Goal: Book appointment/travel/reservation

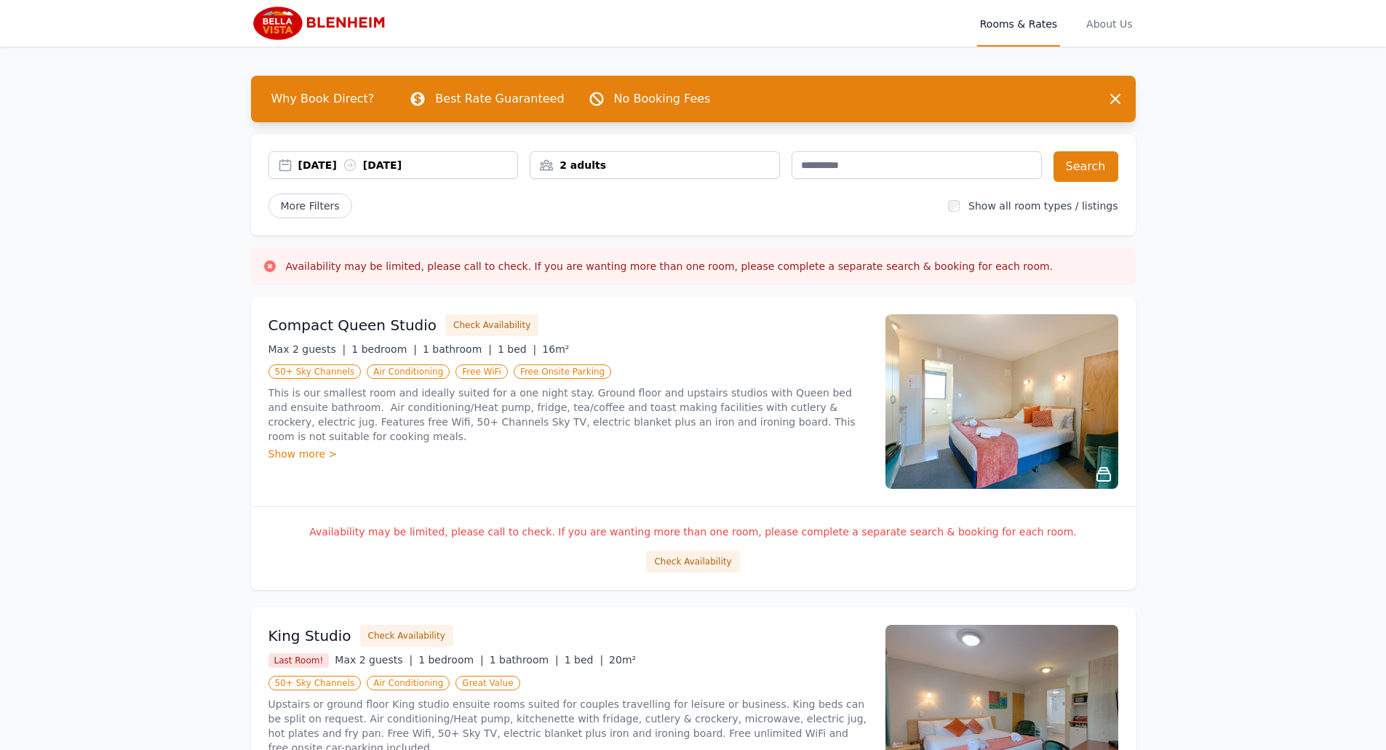
click at [311, 447] on div "Show more >" at bounding box center [569, 454] width 600 height 15
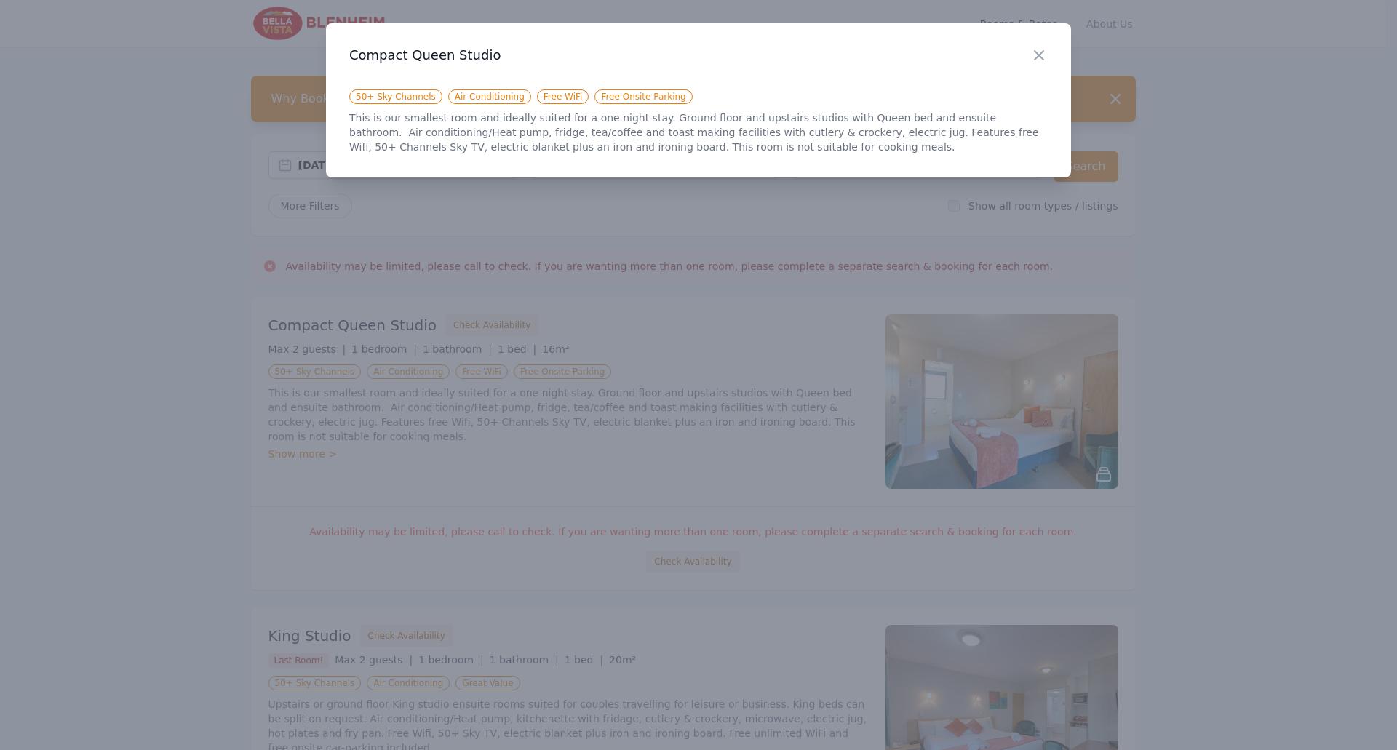
click at [1038, 44] on div "Close" at bounding box center [1050, 46] width 41 height 46
click at [1038, 61] on icon "button" at bounding box center [1038, 55] width 17 height 17
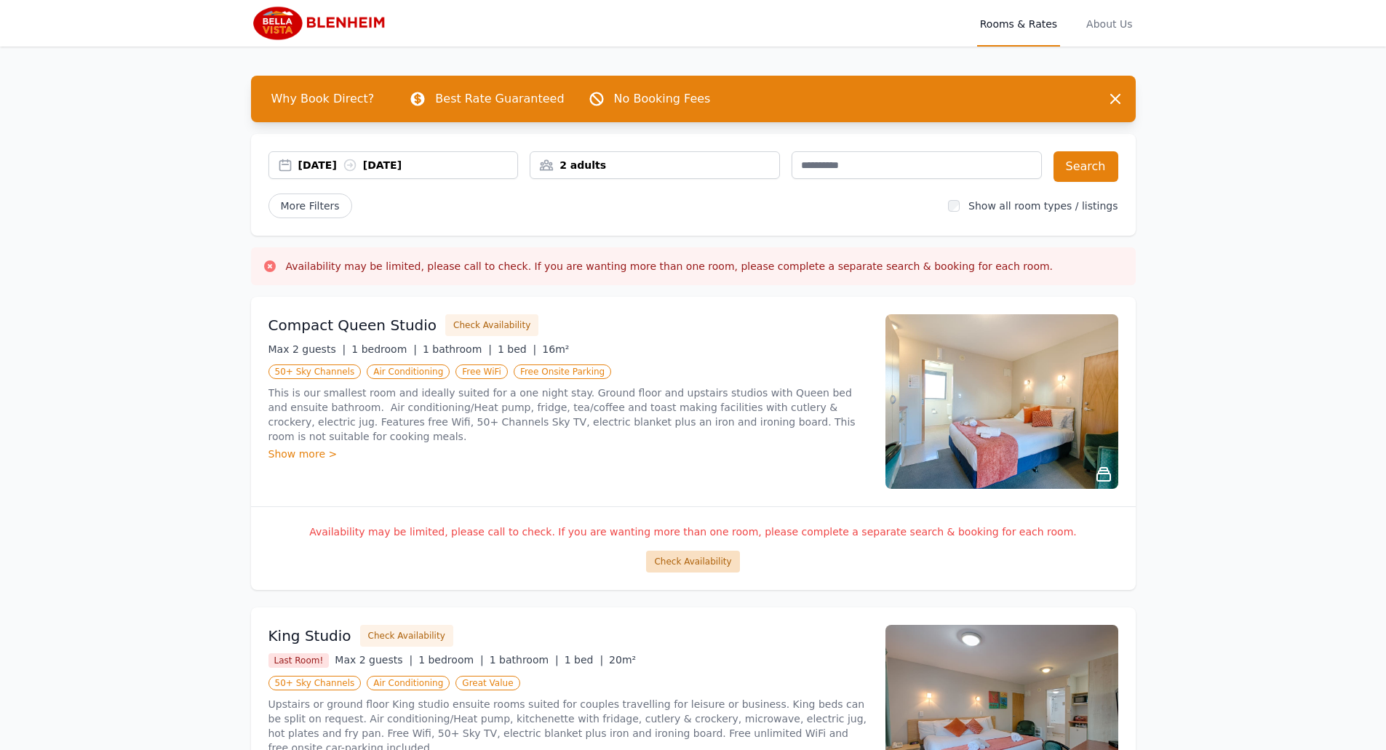
click at [710, 557] on button "Check Availability" at bounding box center [692, 562] width 93 height 22
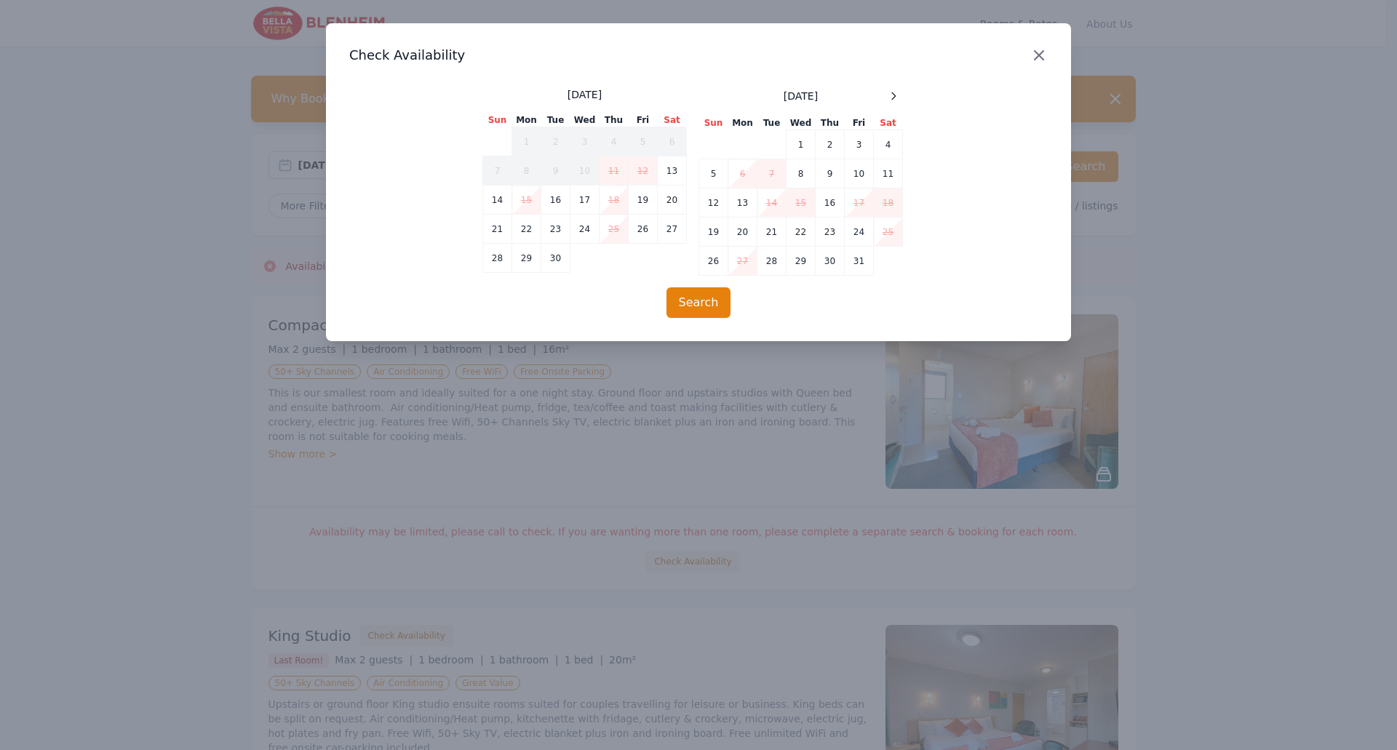
click at [1035, 54] on icon "button" at bounding box center [1038, 55] width 17 height 17
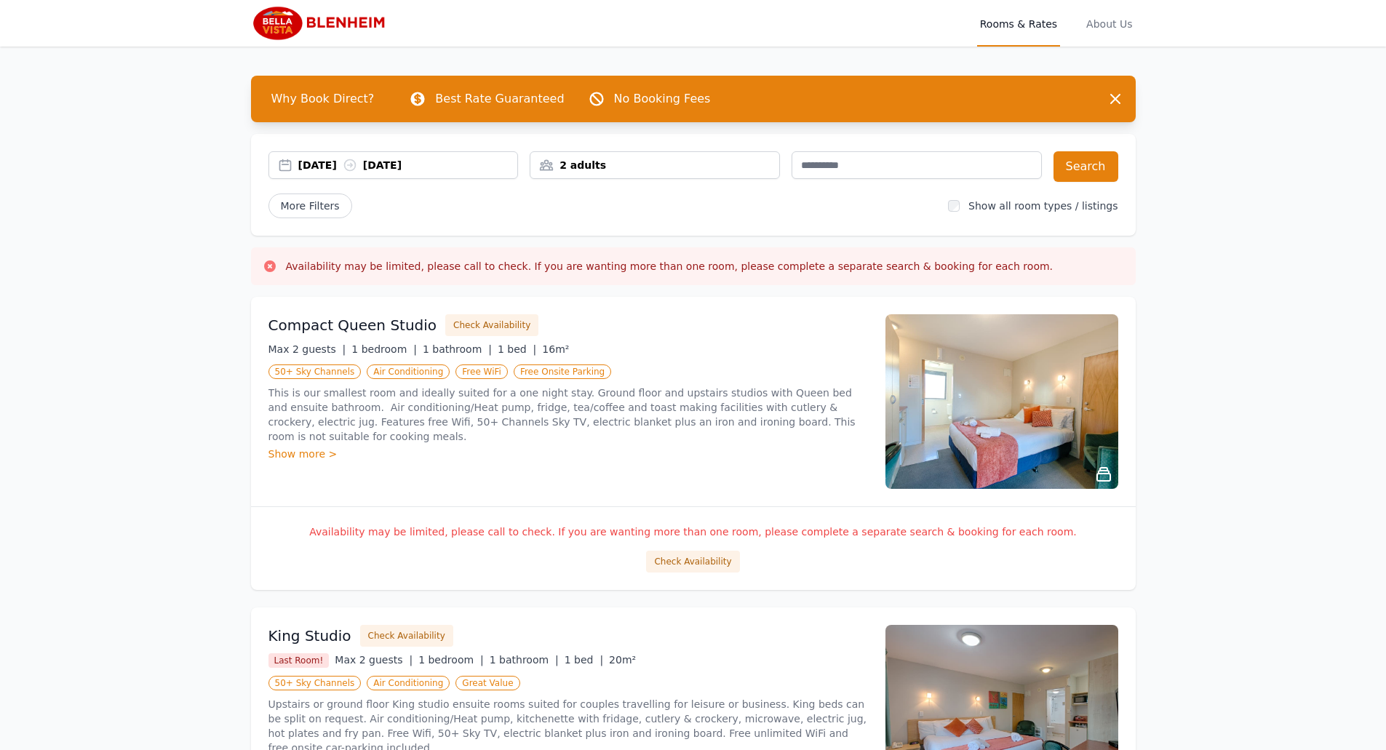
drag, startPoint x: 317, startPoint y: 109, endPoint x: 319, endPoint y: 98, distance: 12.0
click at [319, 98] on span "Why Book Direct?" at bounding box center [323, 98] width 127 height 29
click at [1094, 17] on span "About Us" at bounding box center [1110, 23] width 52 height 47
